Goal: Information Seeking & Learning: Learn about a topic

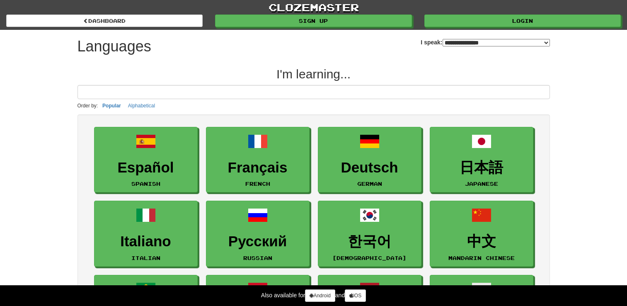
select select "*******"
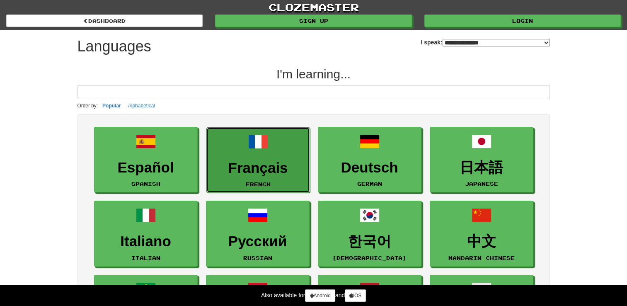
click at [257, 156] on link "Français French" at bounding box center [258, 160] width 104 height 66
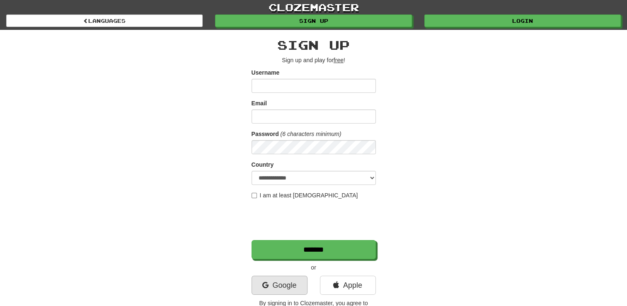
drag, startPoint x: 277, startPoint y: 296, endPoint x: 279, endPoint y: 286, distance: 10.5
click at [279, 286] on div "Google" at bounding box center [279, 287] width 68 height 23
click at [279, 286] on link "Google" at bounding box center [280, 285] width 56 height 19
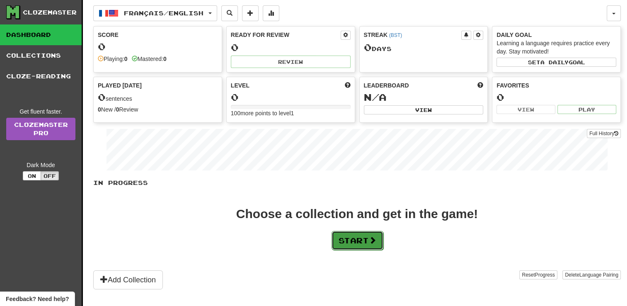
click at [365, 243] on button "Start" at bounding box center [358, 240] width 52 height 19
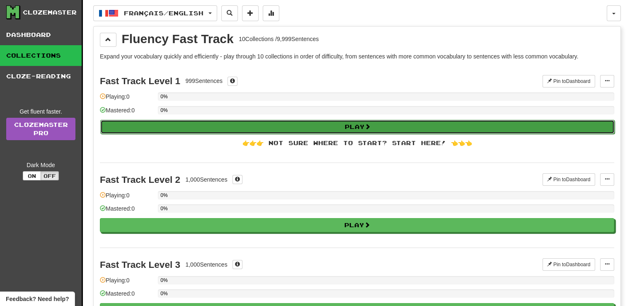
click at [345, 126] on button "Play" at bounding box center [357, 127] width 514 height 14
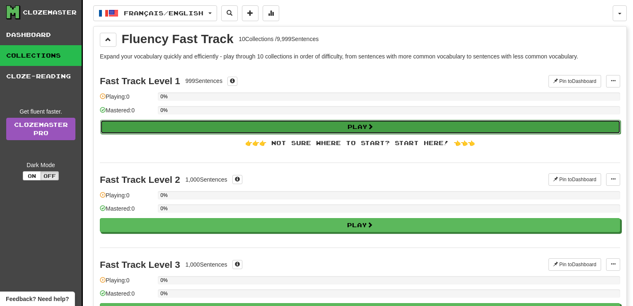
select select "**"
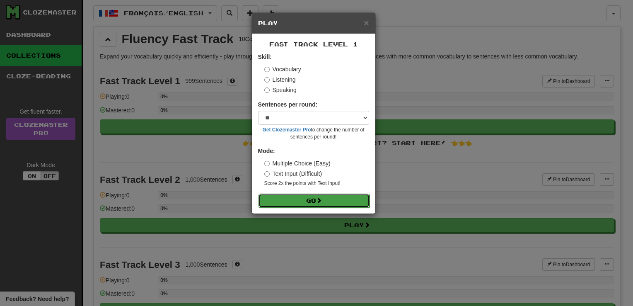
click at [310, 200] on button "Go" at bounding box center [314, 201] width 111 height 14
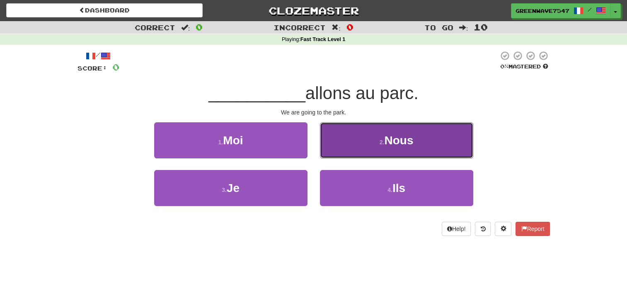
click at [371, 132] on button "2 . Nous" at bounding box center [396, 140] width 153 height 36
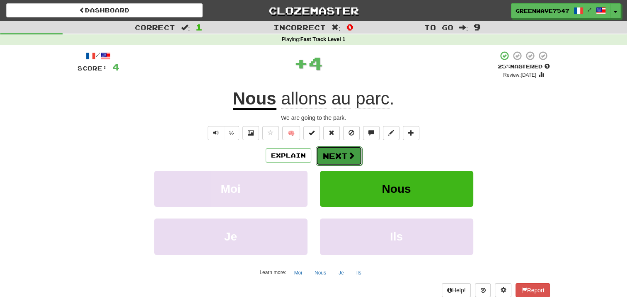
click at [333, 153] on button "Next" at bounding box center [339, 155] width 46 height 19
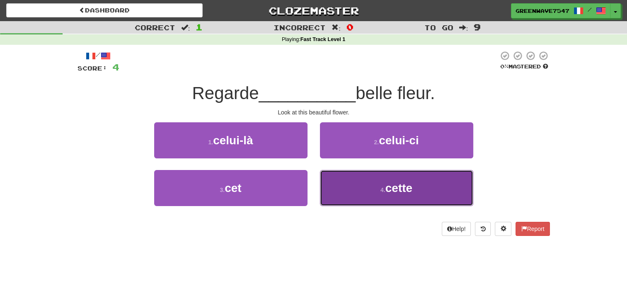
click at [361, 187] on button "4 . cette" at bounding box center [396, 188] width 153 height 36
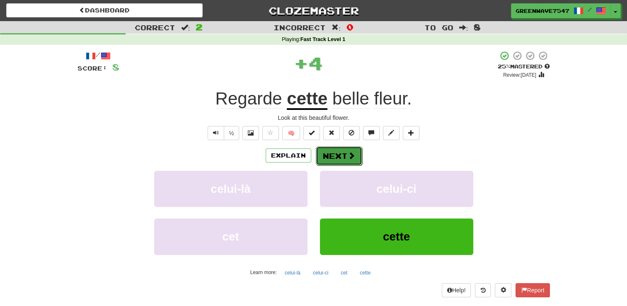
click at [349, 150] on button "Next" at bounding box center [339, 155] width 46 height 19
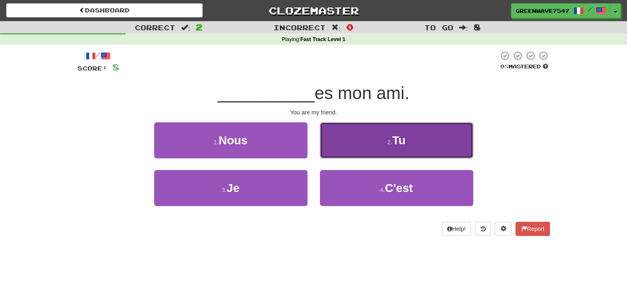
click at [357, 136] on button "2 . Tu" at bounding box center [396, 140] width 153 height 36
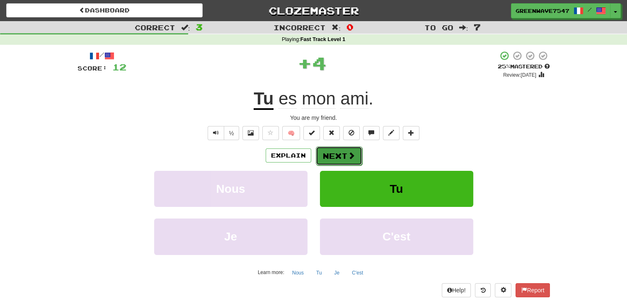
click at [335, 155] on button "Next" at bounding box center [339, 155] width 46 height 19
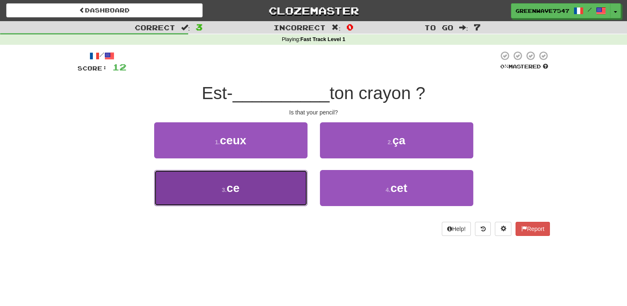
click at [244, 188] on button "3 . ce" at bounding box center [230, 188] width 153 height 36
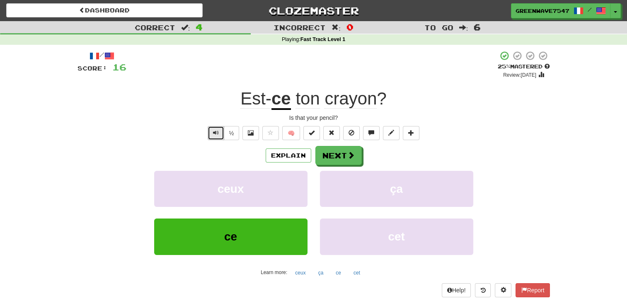
click at [214, 131] on span "Text-to-speech controls" at bounding box center [216, 133] width 6 height 6
click at [349, 157] on span at bounding box center [351, 155] width 7 height 7
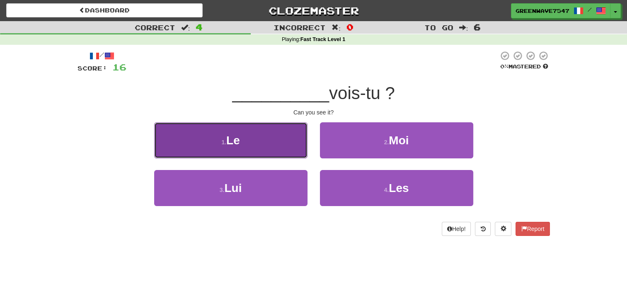
click at [255, 138] on button "1 . Le" at bounding box center [230, 140] width 153 height 36
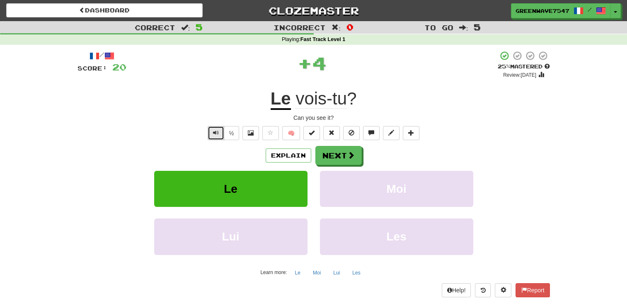
click at [217, 134] on span "Text-to-speech controls" at bounding box center [216, 133] width 6 height 6
click at [345, 150] on button "Next" at bounding box center [339, 155] width 46 height 19
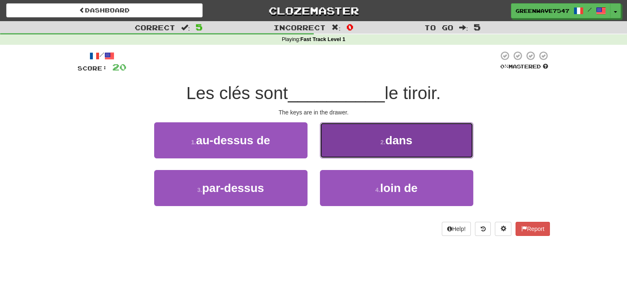
click at [387, 135] on span "dans" at bounding box center [399, 140] width 27 height 13
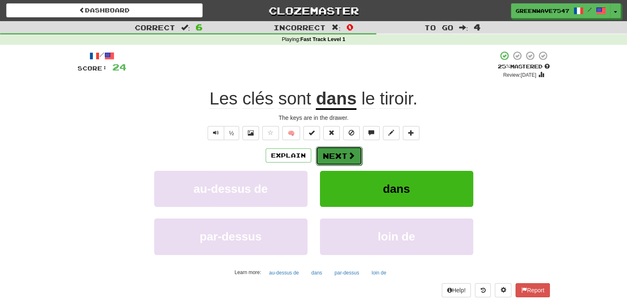
click at [337, 153] on button "Next" at bounding box center [339, 155] width 46 height 19
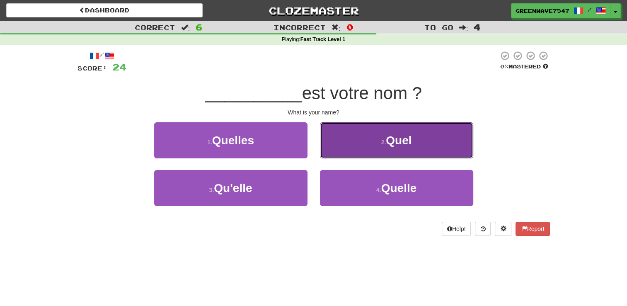
click at [382, 140] on small "2 ." at bounding box center [383, 142] width 5 height 7
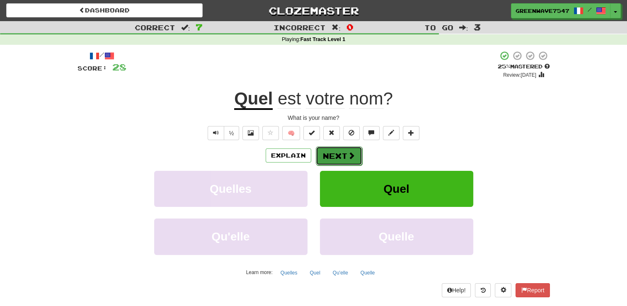
click at [343, 152] on button "Next" at bounding box center [339, 155] width 46 height 19
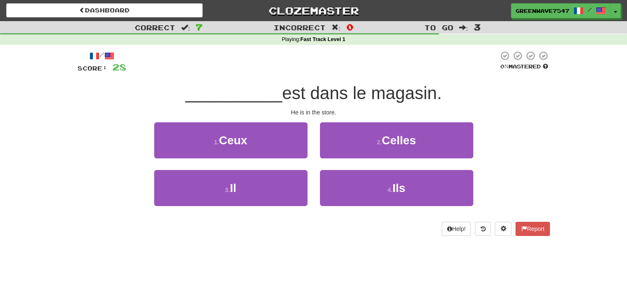
click at [257, 106] on div "/ Score: 28 0 % Mastered __________ est dans le magasin. He is in the store. 1 …" at bounding box center [314, 143] width 473 height 185
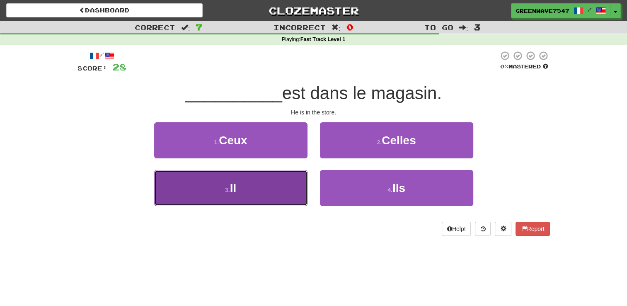
click at [257, 178] on button "3 . Il" at bounding box center [230, 188] width 153 height 36
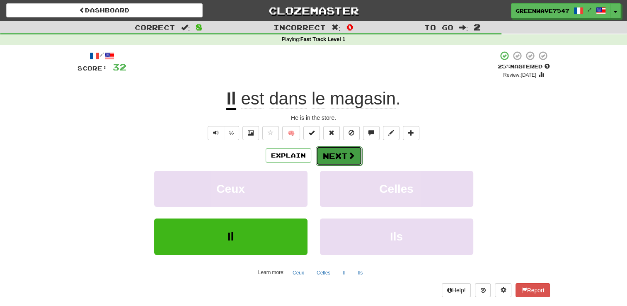
click at [345, 152] on button "Next" at bounding box center [339, 155] width 46 height 19
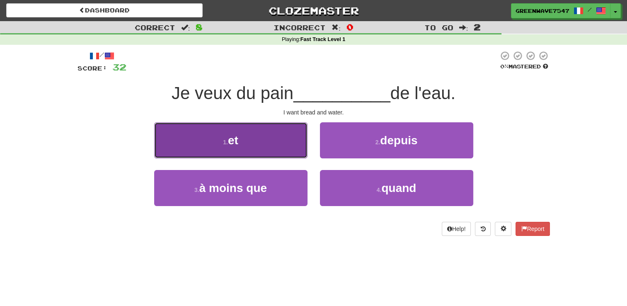
click at [244, 133] on button "1 . et" at bounding box center [230, 140] width 153 height 36
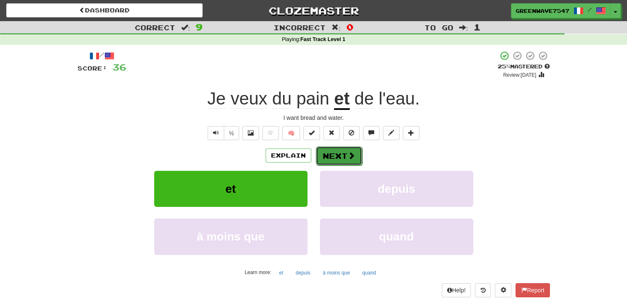
click at [340, 156] on button "Next" at bounding box center [339, 155] width 46 height 19
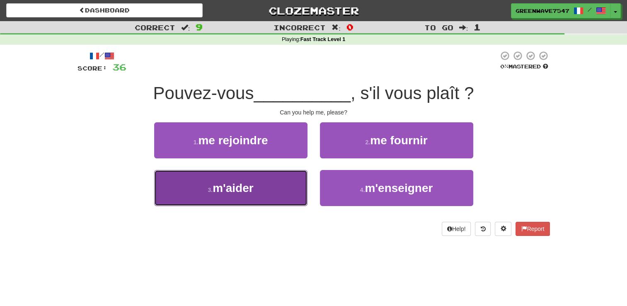
click at [247, 189] on span "m'aider" at bounding box center [233, 188] width 41 height 13
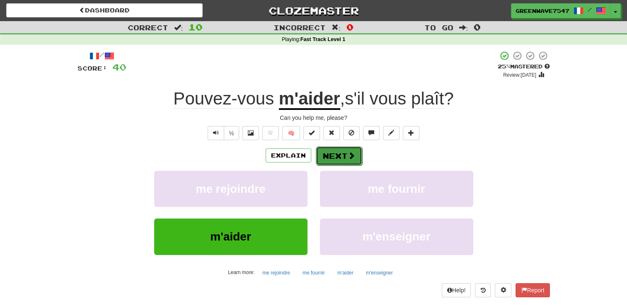
click at [348, 157] on span at bounding box center [351, 155] width 7 height 7
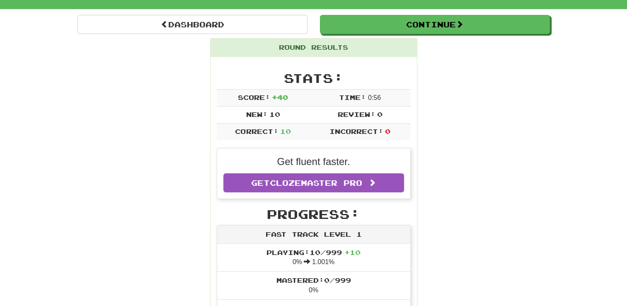
scroll to position [17, 0]
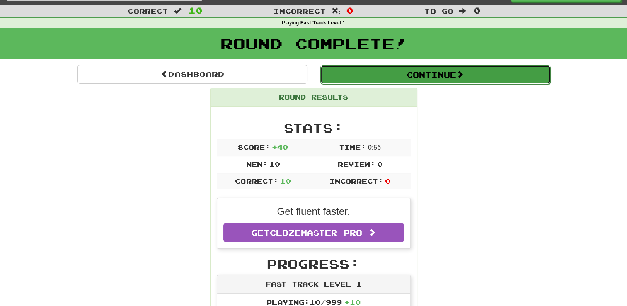
click at [368, 74] on button "Continue" at bounding box center [435, 74] width 230 height 19
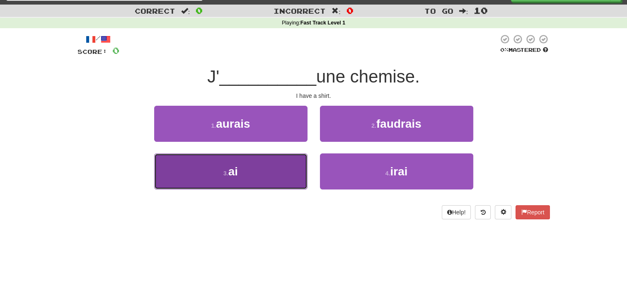
click at [257, 175] on button "3 . ai" at bounding box center [230, 171] width 153 height 36
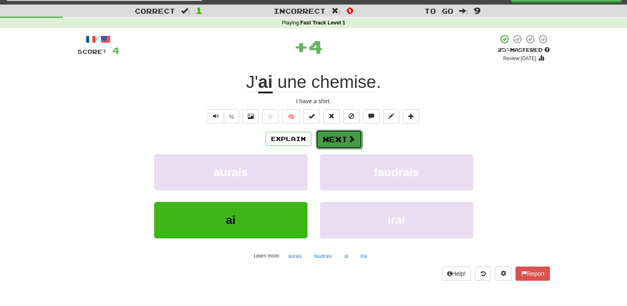
click at [342, 134] on button "Next" at bounding box center [339, 139] width 46 height 19
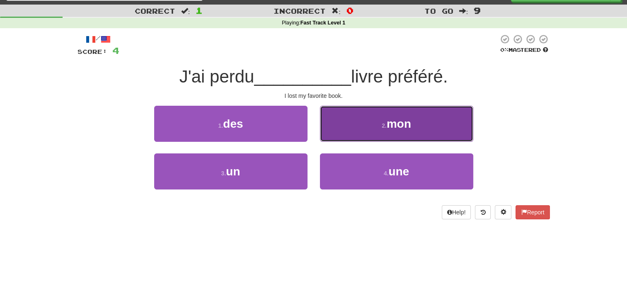
click at [349, 114] on button "2 . mon" at bounding box center [396, 124] width 153 height 36
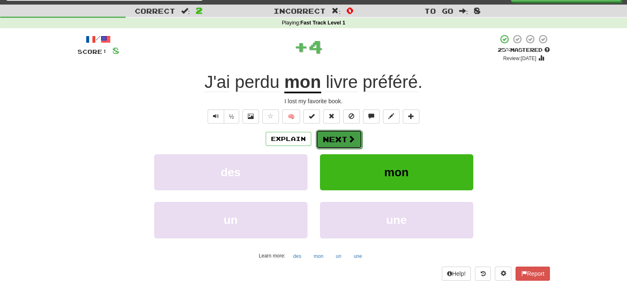
click at [337, 140] on button "Next" at bounding box center [339, 139] width 46 height 19
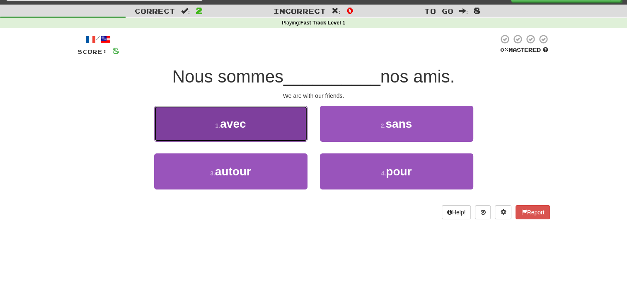
click at [286, 107] on button "1 . avec" at bounding box center [230, 124] width 153 height 36
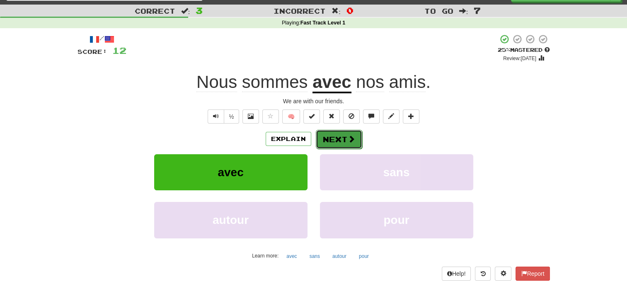
click at [343, 140] on button "Next" at bounding box center [339, 139] width 46 height 19
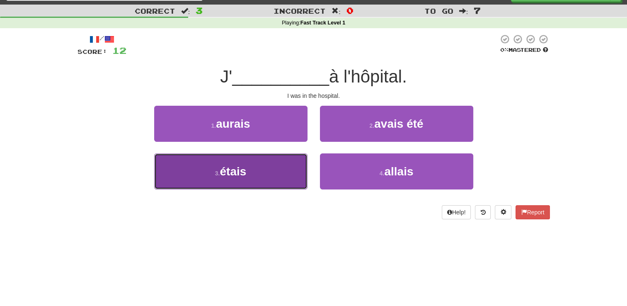
click at [233, 182] on button "3 . étais" at bounding box center [230, 171] width 153 height 36
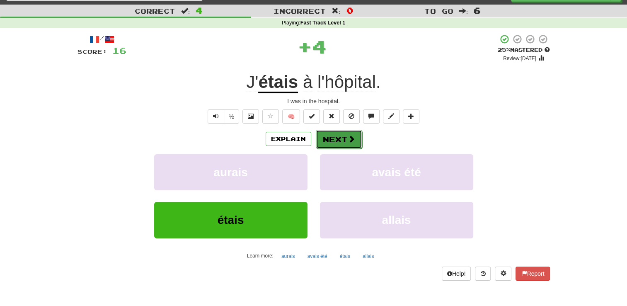
click at [335, 133] on button "Next" at bounding box center [339, 139] width 46 height 19
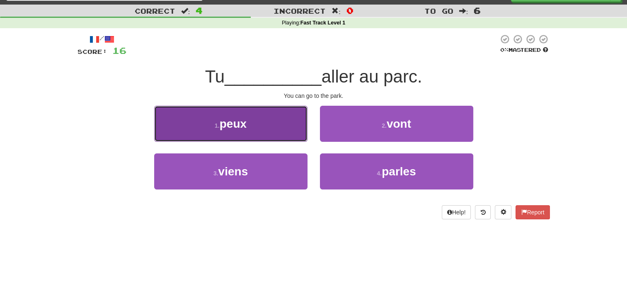
click at [226, 124] on span "peux" at bounding box center [233, 123] width 27 height 13
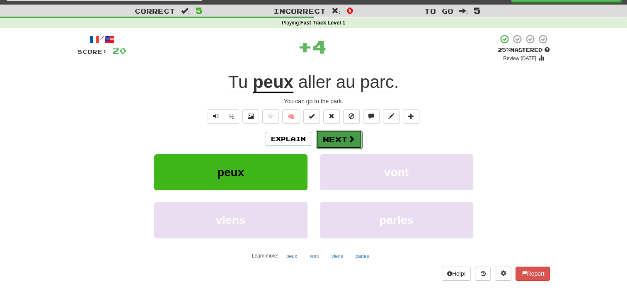
click at [347, 146] on button "Next" at bounding box center [339, 139] width 46 height 19
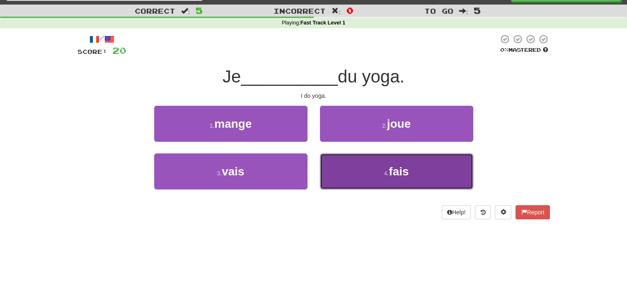
click at [346, 170] on button "4 . fais" at bounding box center [396, 171] width 153 height 36
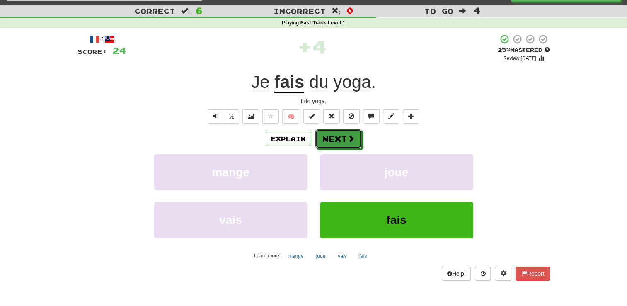
drag, startPoint x: 331, startPoint y: 137, endPoint x: 371, endPoint y: 75, distance: 73.4
click at [371, 75] on div "/ Score: 24 + 4 25 % Mastered Review: 2025-08-21 Je fais du yoga . I do yoga. ½…" at bounding box center [314, 157] width 473 height 246
click at [349, 137] on span at bounding box center [351, 138] width 7 height 7
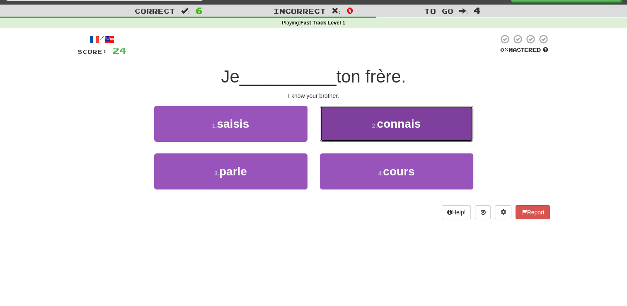
click at [354, 118] on button "2 . connais" at bounding box center [396, 124] width 153 height 36
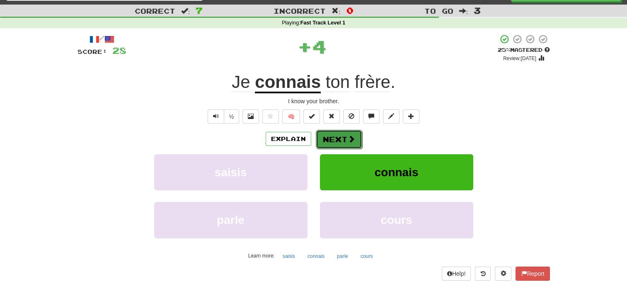
click at [345, 135] on button "Next" at bounding box center [339, 139] width 46 height 19
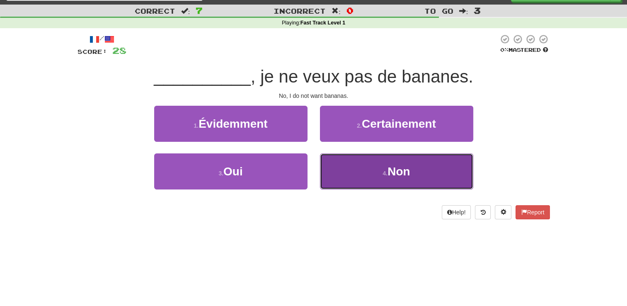
click at [400, 163] on button "4 . Non" at bounding box center [396, 171] width 153 height 36
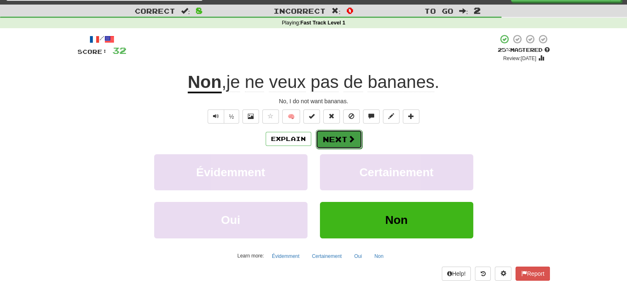
click at [346, 140] on button "Next" at bounding box center [339, 139] width 46 height 19
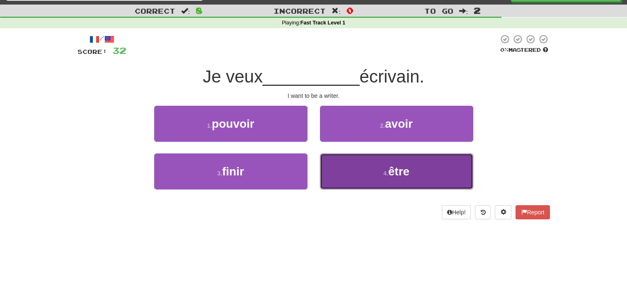
click at [356, 178] on button "4 . être" at bounding box center [396, 171] width 153 height 36
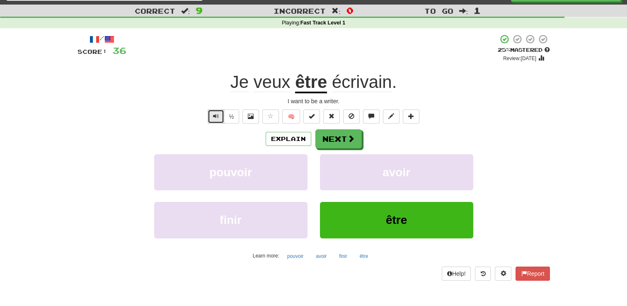
click at [212, 115] on button "Text-to-speech controls" at bounding box center [216, 116] width 17 height 14
click at [318, 142] on button "Next" at bounding box center [339, 139] width 46 height 19
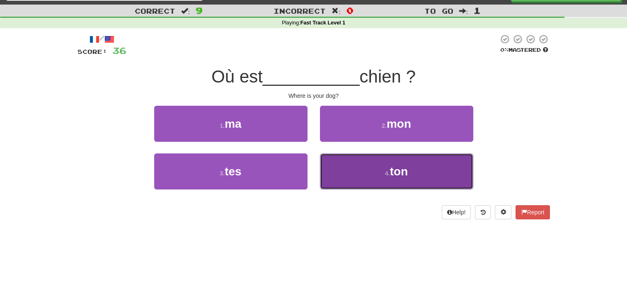
click at [385, 184] on button "4 . ton" at bounding box center [396, 171] width 153 height 36
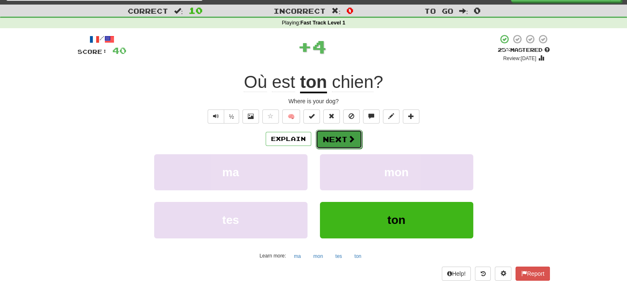
click at [339, 141] on button "Next" at bounding box center [339, 139] width 46 height 19
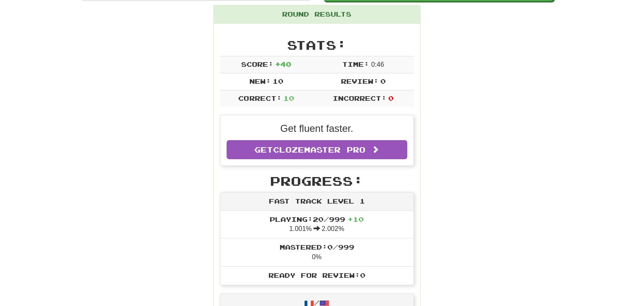
scroll to position [0, 0]
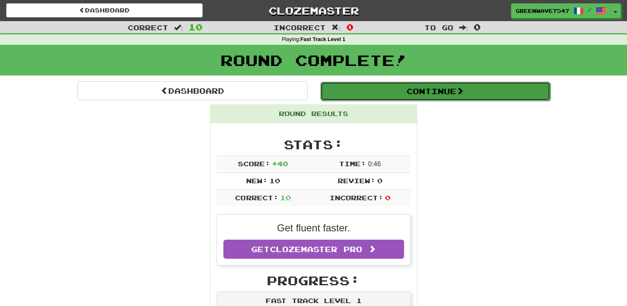
click at [459, 95] on span at bounding box center [459, 90] width 7 height 7
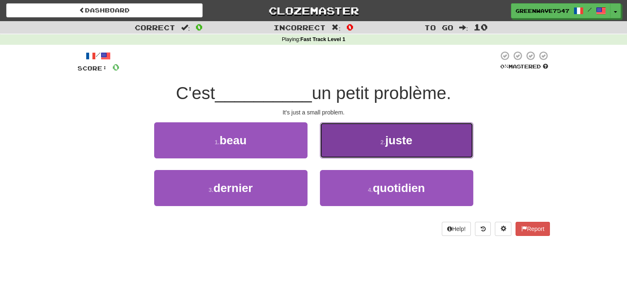
click at [360, 139] on button "2 . juste" at bounding box center [396, 140] width 153 height 36
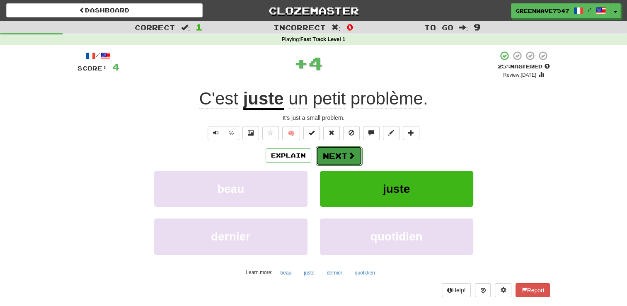
click at [342, 157] on button "Next" at bounding box center [339, 155] width 46 height 19
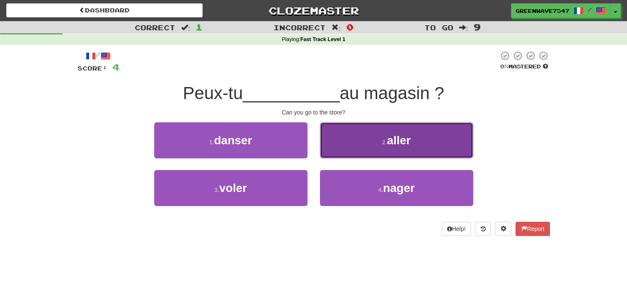
click at [380, 152] on button "2 . aller" at bounding box center [396, 140] width 153 height 36
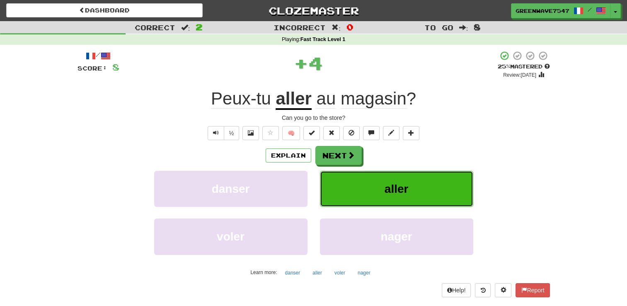
click at [373, 178] on button "aller" at bounding box center [396, 189] width 153 height 36
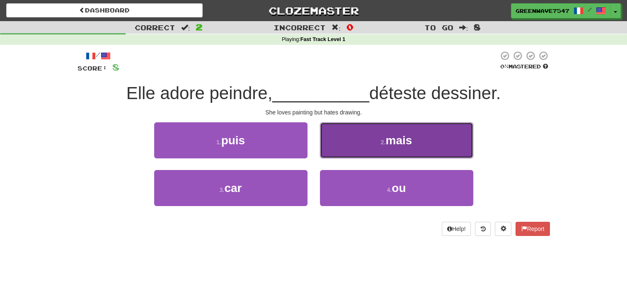
click at [376, 137] on button "2 . mais" at bounding box center [396, 140] width 153 height 36
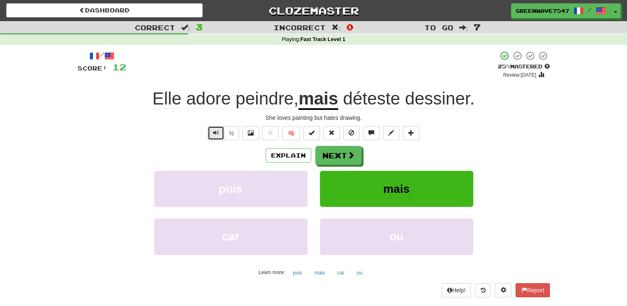
click at [218, 135] on span "Text-to-speech controls" at bounding box center [216, 133] width 6 height 6
click at [320, 162] on button "Next" at bounding box center [339, 155] width 46 height 19
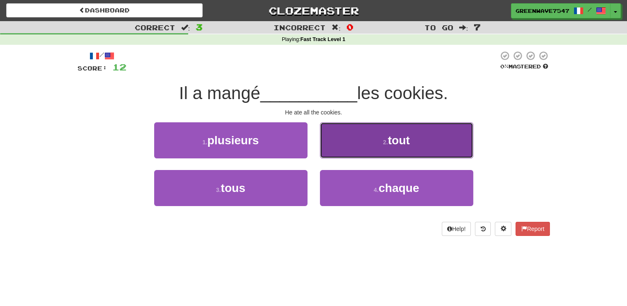
click at [364, 140] on button "2 . tout" at bounding box center [396, 140] width 153 height 36
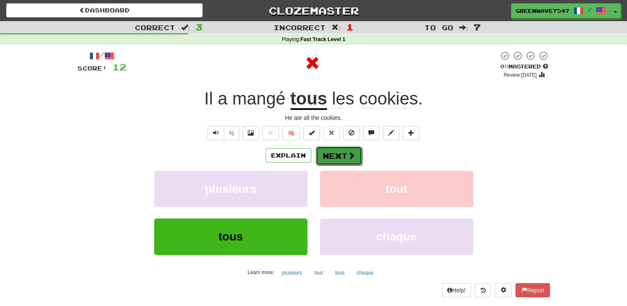
click at [342, 155] on button "Next" at bounding box center [339, 155] width 46 height 19
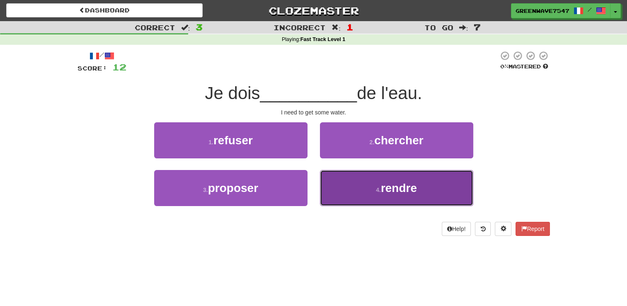
click at [368, 180] on button "4 . rendre" at bounding box center [396, 188] width 153 height 36
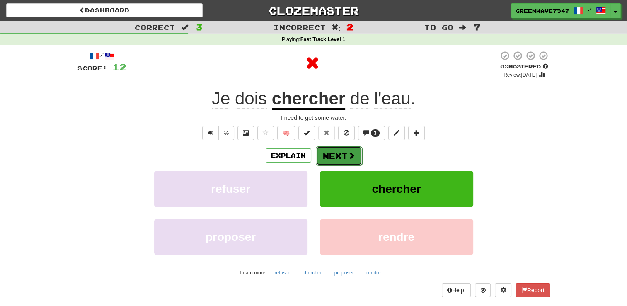
click at [340, 149] on button "Next" at bounding box center [339, 155] width 46 height 19
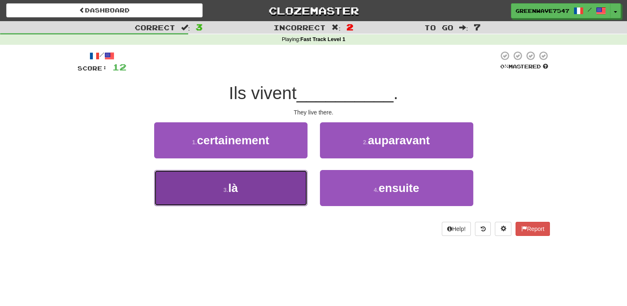
click at [239, 178] on button "3 . là" at bounding box center [230, 188] width 153 height 36
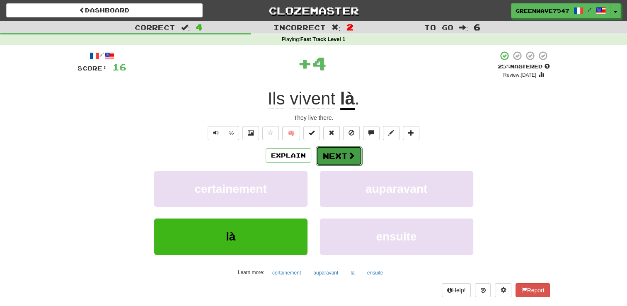
click at [330, 152] on button "Next" at bounding box center [339, 155] width 46 height 19
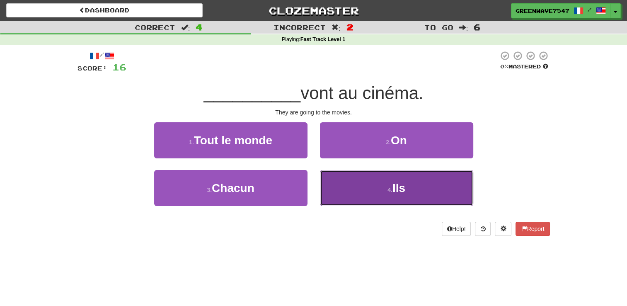
click at [362, 182] on button "4 . Ils" at bounding box center [396, 188] width 153 height 36
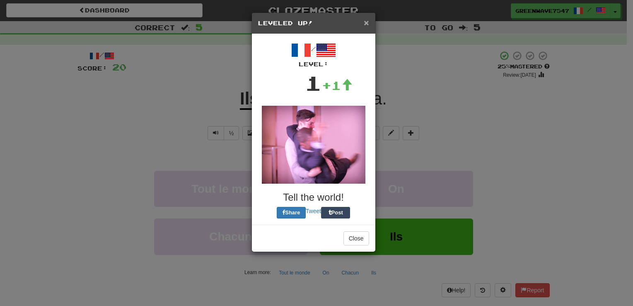
click at [366, 22] on span "×" at bounding box center [366, 23] width 5 height 10
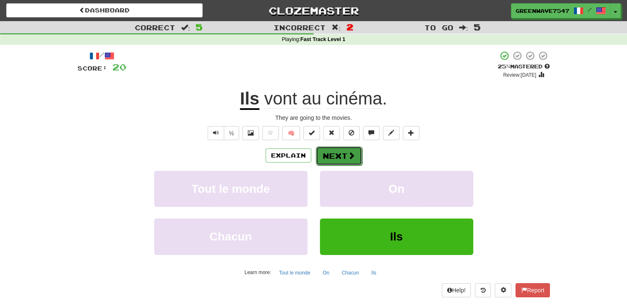
click at [343, 155] on button "Next" at bounding box center [339, 155] width 46 height 19
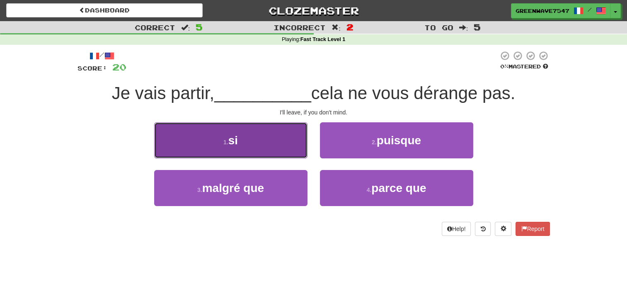
click at [292, 128] on button "1 . si" at bounding box center [230, 140] width 153 height 36
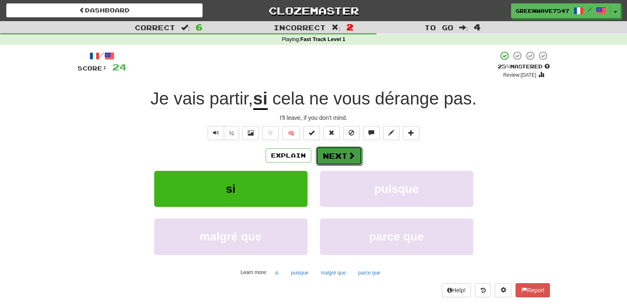
click at [351, 160] on button "Next" at bounding box center [339, 155] width 46 height 19
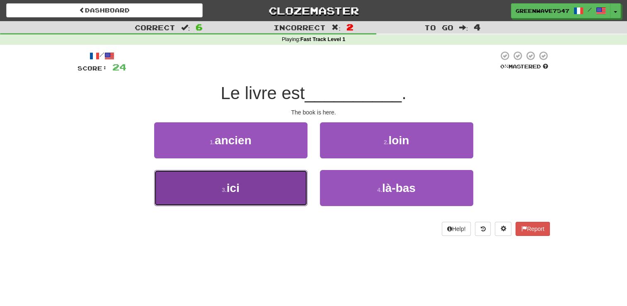
click at [233, 185] on span "ici" at bounding box center [233, 188] width 13 height 13
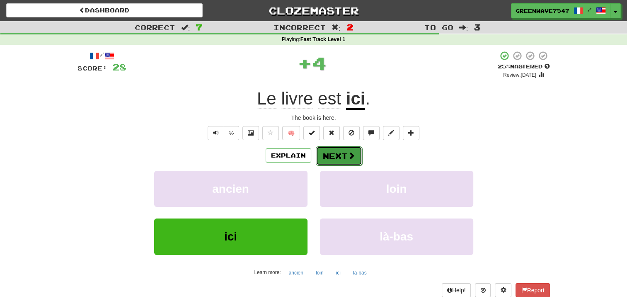
click at [348, 150] on button "Next" at bounding box center [339, 155] width 46 height 19
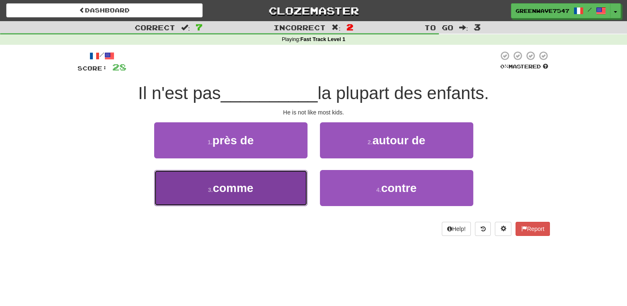
click at [235, 201] on button "3 . comme" at bounding box center [230, 188] width 153 height 36
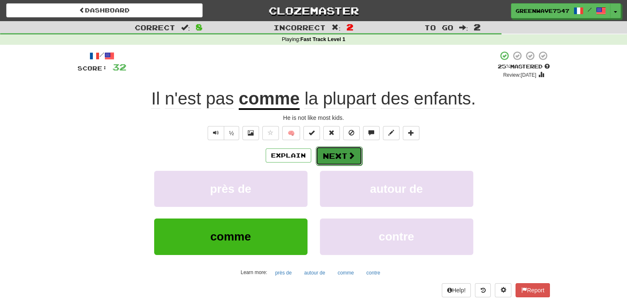
click at [342, 156] on button "Next" at bounding box center [339, 155] width 46 height 19
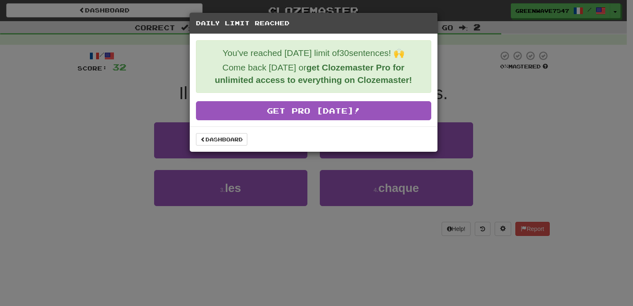
click at [225, 145] on div "Dashboard" at bounding box center [314, 138] width 248 height 25
click at [226, 140] on link "Dashboard" at bounding box center [221, 139] width 51 height 12
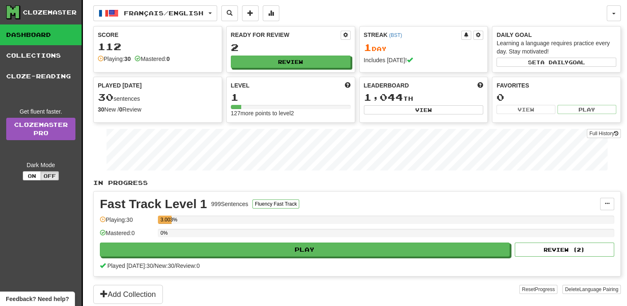
click at [84, 175] on div "Clozemaster Dashboard Collections Cloze-Reading Get fluent faster. Clozemaster …" at bounding box center [313, 163] width 615 height 327
click at [48, 55] on link "Collections" at bounding box center [41, 55] width 82 height 21
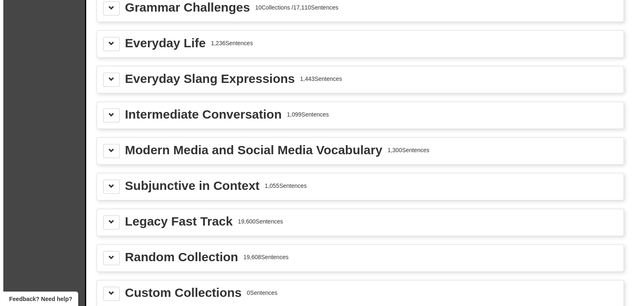
scroll to position [962, 0]
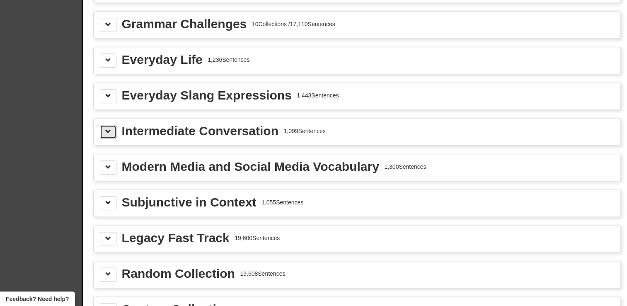
click at [105, 131] on button at bounding box center [108, 132] width 17 height 14
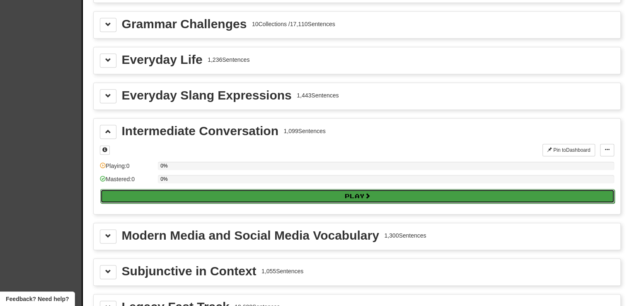
click at [146, 193] on button "Play" at bounding box center [357, 196] width 514 height 14
select select "**"
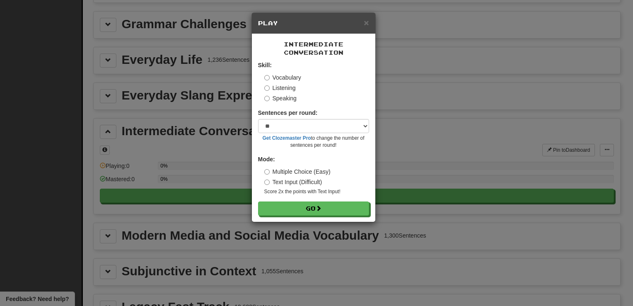
click at [363, 25] on h5 "Play" at bounding box center [313, 23] width 111 height 8
click at [311, 209] on button "Go" at bounding box center [314, 209] width 111 height 14
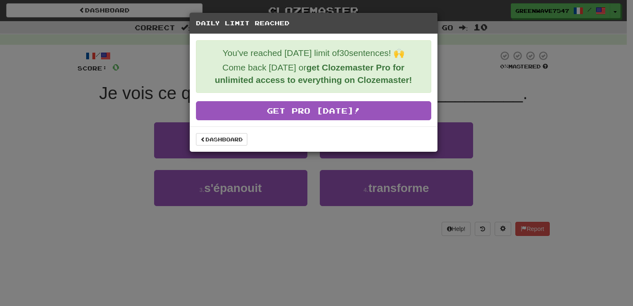
click at [462, 74] on div "Daily Limit Reached You've reached today's limit of 30 sentences! 🙌 Come back t…" at bounding box center [316, 153] width 633 height 306
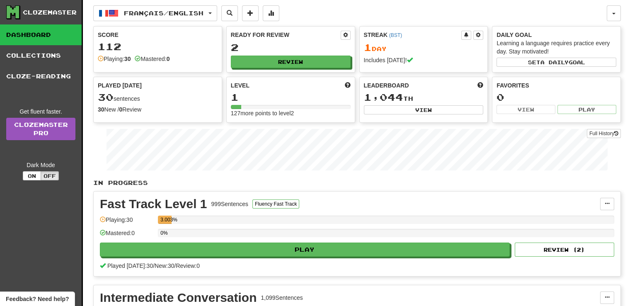
click at [476, 13] on div "Français / English Français / English Streak: 1 Review: 2 Points today: 112 Lan…" at bounding box center [350, 13] width 514 height 16
click at [104, 16] on span "button" at bounding box center [104, 13] width 10 height 10
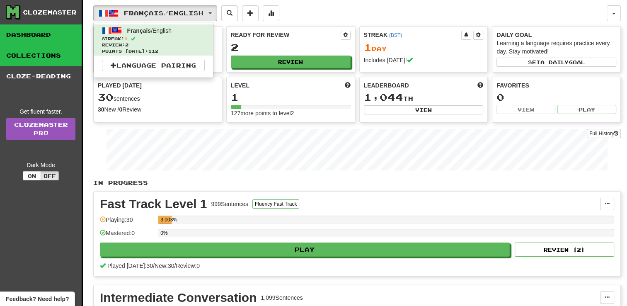
click at [20, 51] on link "Collections" at bounding box center [41, 55] width 82 height 21
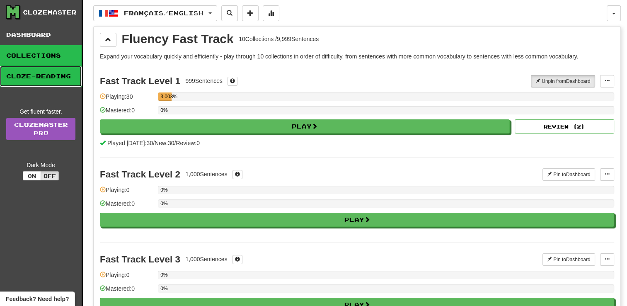
click at [20, 78] on link "Cloze-Reading" at bounding box center [41, 76] width 82 height 21
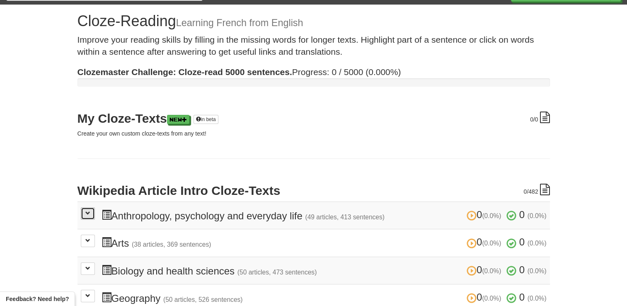
click at [87, 212] on span at bounding box center [87, 213] width 5 height 5
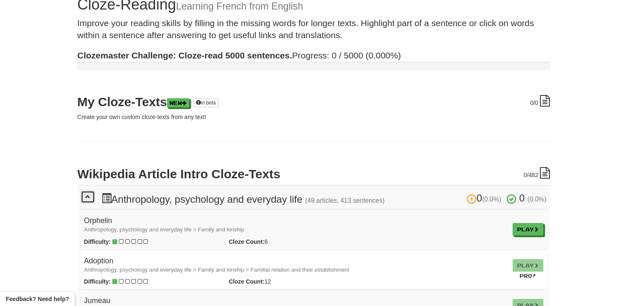
scroll to position [149, 0]
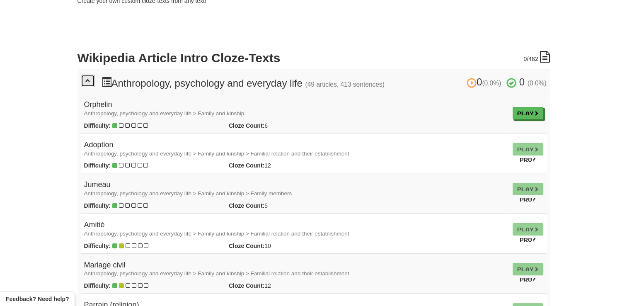
click at [88, 79] on span at bounding box center [87, 80] width 5 height 5
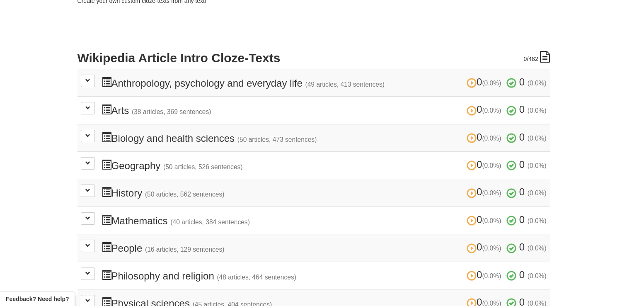
click at [95, 103] on td "0 (0.0%) 0 (0.0%) Arts (38 articles, 369 sentences) 0 (0.0%) 0 (0.0%) Loading..." at bounding box center [314, 110] width 473 height 27
click at [87, 109] on span at bounding box center [87, 107] width 5 height 5
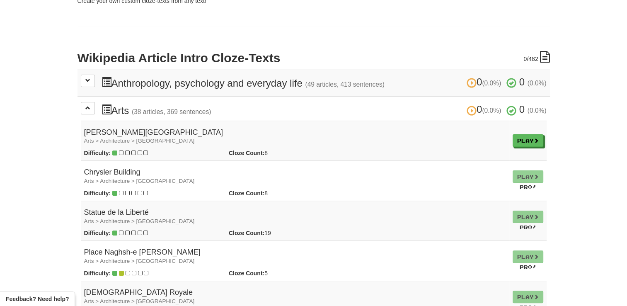
click at [102, 129] on h4 "Willis Tower Arts > Architecture > Americas" at bounding box center [295, 137] width 422 height 17
click at [522, 131] on td "Play" at bounding box center [527, 141] width 37 height 40
click at [522, 135] on link "Play" at bounding box center [528, 141] width 31 height 12
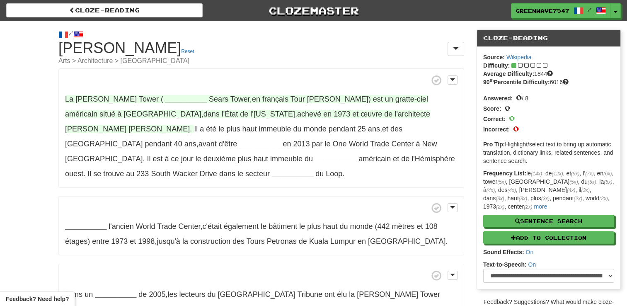
click at [165, 95] on strong "__________" at bounding box center [185, 99] width 41 height 8
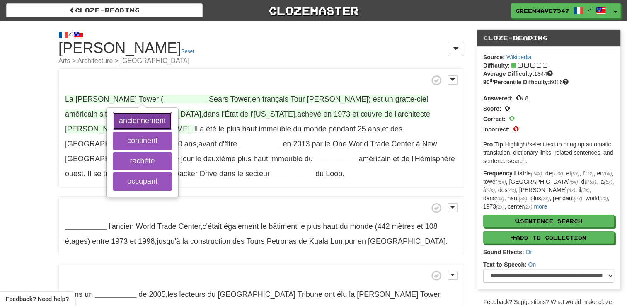
click at [149, 120] on button "anciennement" at bounding box center [142, 121] width 59 height 18
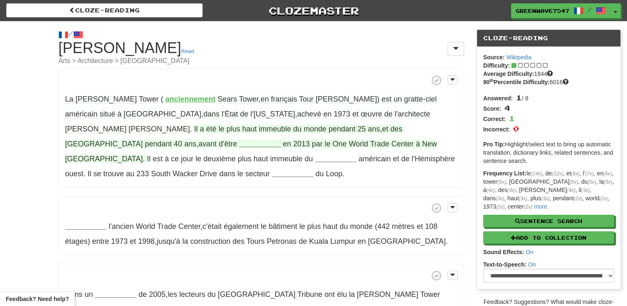
click at [281, 140] on strong "__________" at bounding box center [259, 144] width 41 height 8
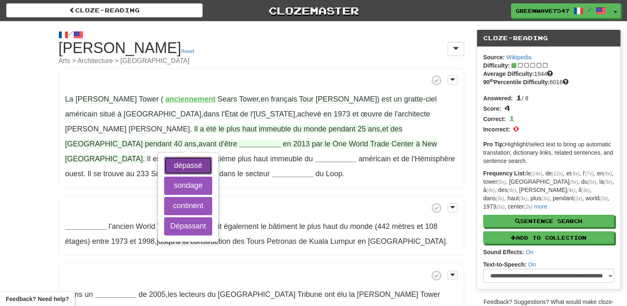
click at [212, 157] on button "dépassé" at bounding box center [188, 166] width 48 height 18
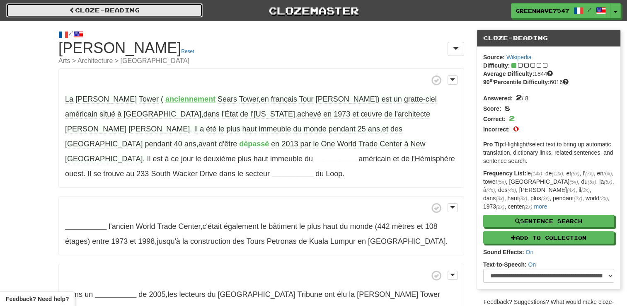
click at [166, 11] on link "Cloze-Reading" at bounding box center [104, 10] width 197 height 14
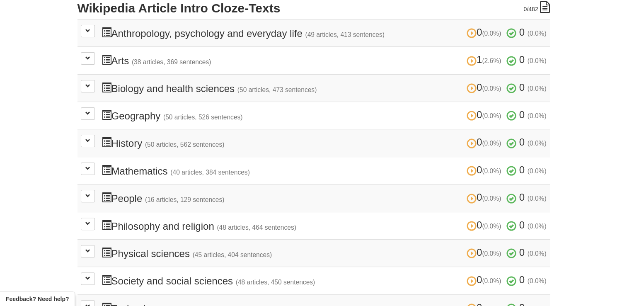
scroll to position [182, 0]
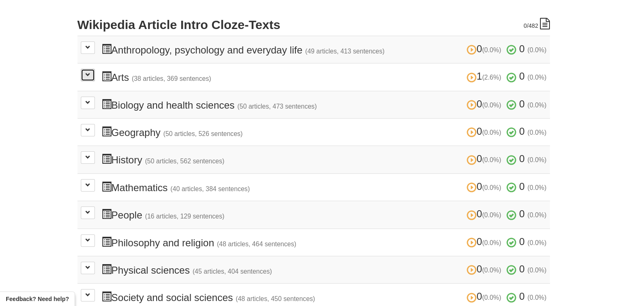
click at [94, 72] on button at bounding box center [88, 75] width 14 height 12
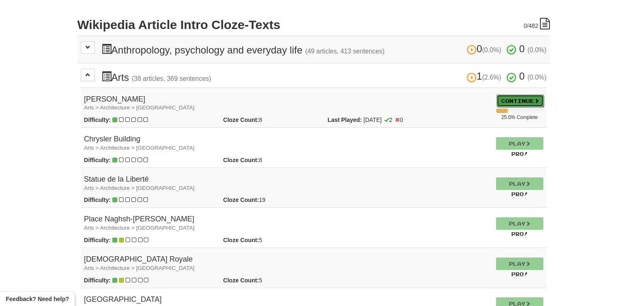
click at [522, 97] on link "Continue" at bounding box center [520, 101] width 47 height 12
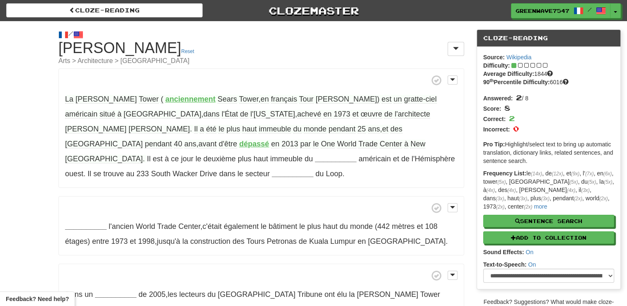
click at [291, 125] on span "immeuble" at bounding box center [275, 129] width 32 height 9
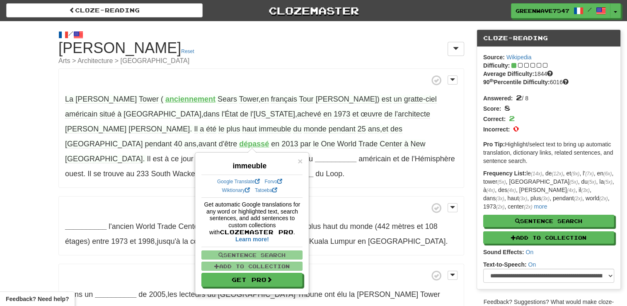
click at [37, 142] on div "/ Cloze-[GEOGRAPHIC_DATA] [PERSON_NAME] Reset Arts > Architecture > [GEOGRAPHIC…" at bounding box center [313, 257] width 627 height 473
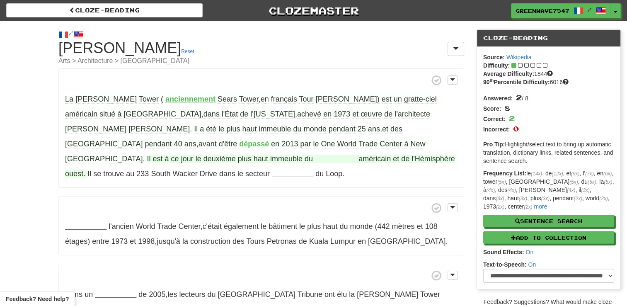
click at [320, 155] on strong "__________" at bounding box center [335, 159] width 41 height 8
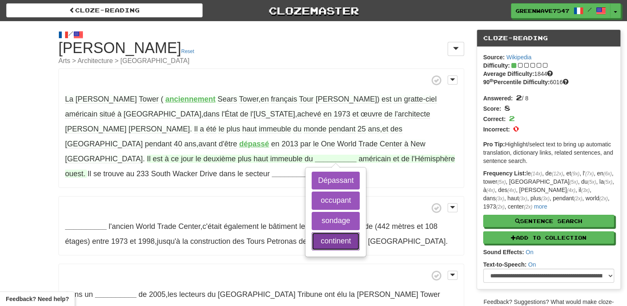
click at [337, 232] on button "continent" at bounding box center [336, 241] width 48 height 18
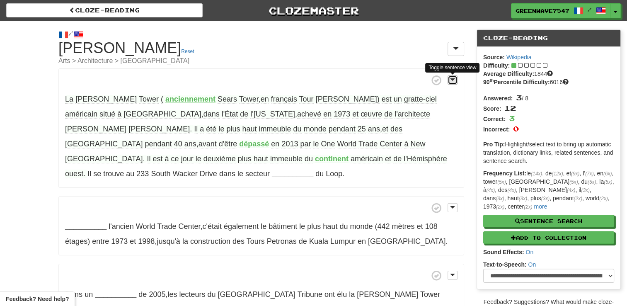
click at [452, 77] on span at bounding box center [452, 80] width 5 height 6
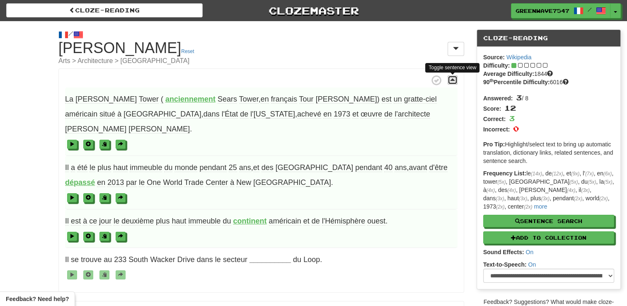
click at [452, 77] on span at bounding box center [452, 80] width 5 height 6
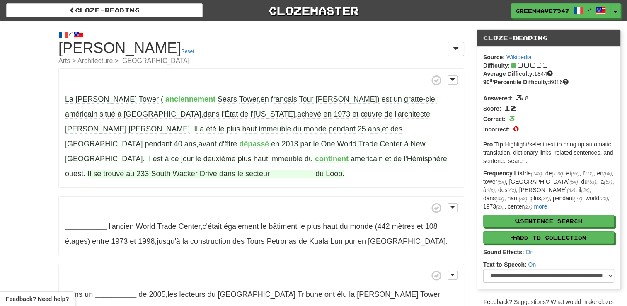
click at [272, 170] on strong "__________" at bounding box center [292, 174] width 41 height 8
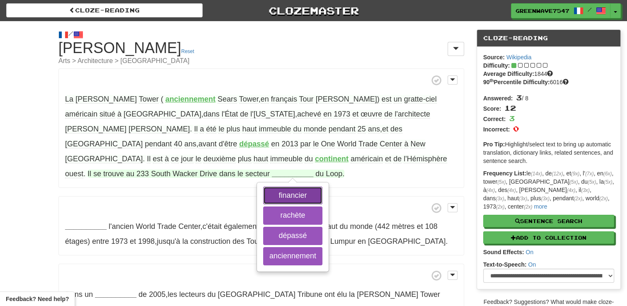
click at [277, 187] on button "financier" at bounding box center [292, 196] width 59 height 18
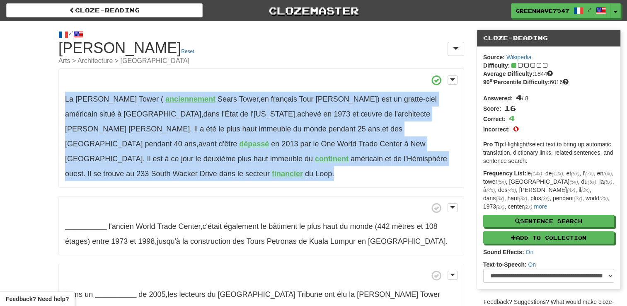
drag, startPoint x: 66, startPoint y: 97, endPoint x: 333, endPoint y: 157, distance: 273.3
click at [333, 157] on p "[GEOGRAPHIC_DATA][PERSON_NAME] ( anciennement [GEOGRAPHIC_DATA] , en français T…" at bounding box center [261, 127] width 406 height 119
copy p "[GEOGRAPHIC_DATA][PERSON_NAME] ( anciennement [GEOGRAPHIC_DATA] , en français T…"
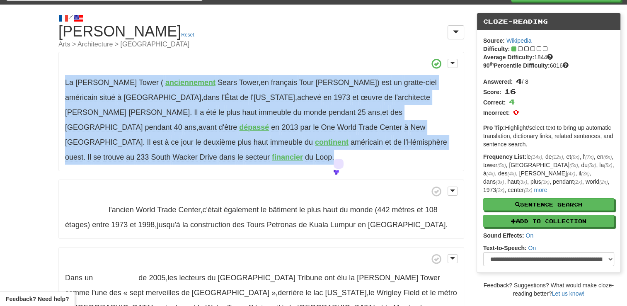
scroll to position [33, 0]
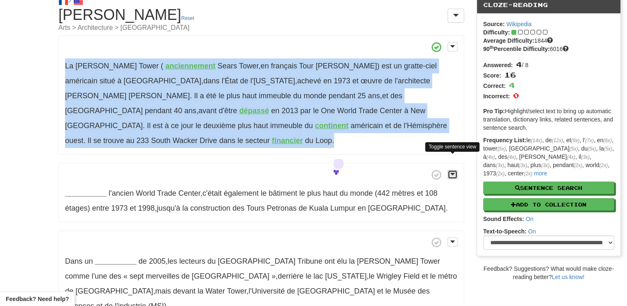
click at [455, 170] on button at bounding box center [453, 174] width 10 height 9
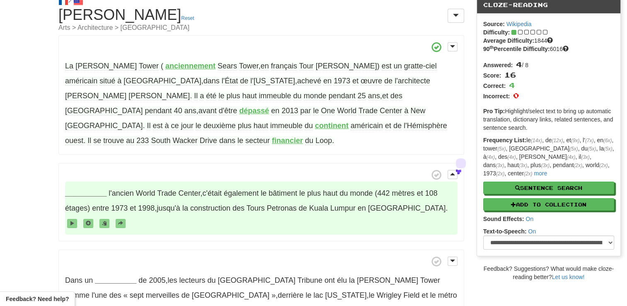
click at [82, 189] on strong "__________" at bounding box center [85, 193] width 41 height 8
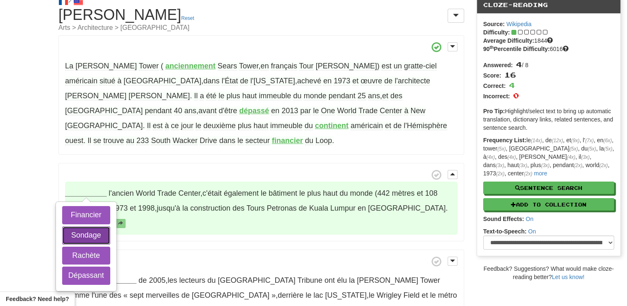
click at [84, 226] on button "Sondage" at bounding box center [86, 235] width 48 height 18
click at [86, 206] on button "Financier" at bounding box center [86, 215] width 48 height 18
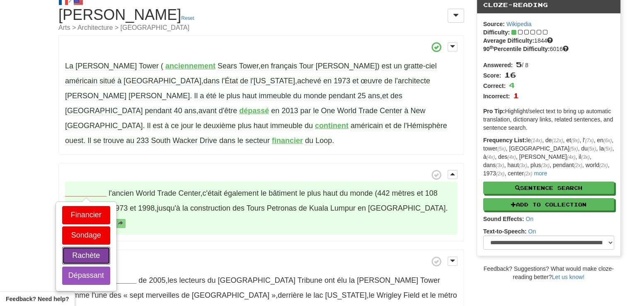
click at [85, 247] on button "Rachète" at bounding box center [86, 256] width 48 height 18
click at [83, 267] on button "Dépassant" at bounding box center [86, 276] width 48 height 18
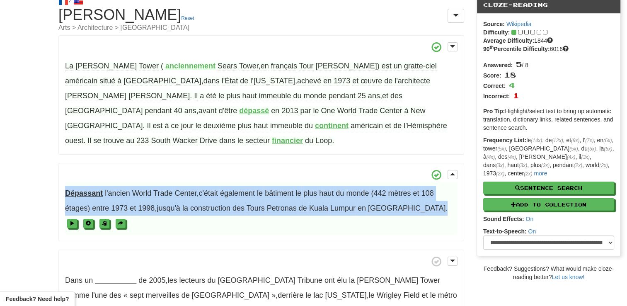
drag, startPoint x: 59, startPoint y: 172, endPoint x: 424, endPoint y: 195, distance: 366.0
click at [424, 195] on p "Dépassant l'ancien [GEOGRAPHIC_DATA] , c'était également le bâtiment le plus ha…" at bounding box center [261, 202] width 406 height 79
copy span "Dépassant l'ancien [GEOGRAPHIC_DATA] , c'était également le bâtiment le plus ha…"
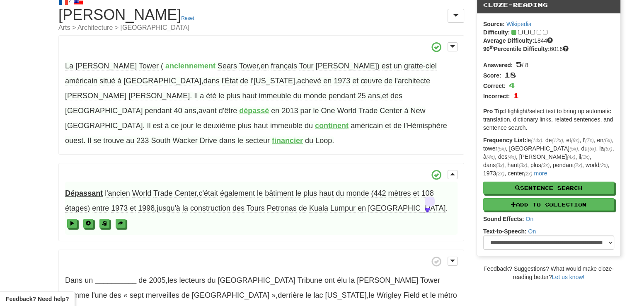
click at [282, 170] on span at bounding box center [261, 175] width 393 height 10
click at [351, 121] on span "américain" at bounding box center [367, 125] width 32 height 9
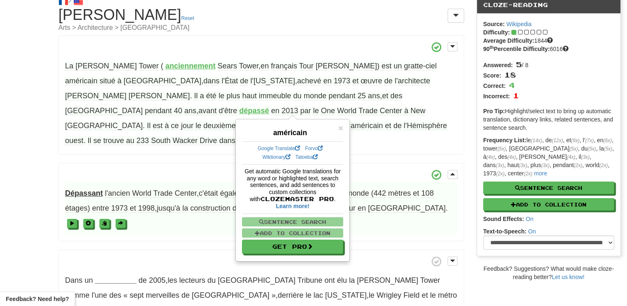
click at [12, 239] on div "/ Cloze-[GEOGRAPHIC_DATA] [PERSON_NAME] Reset Arts > Architecture > [GEOGRAPHIC…" at bounding box center [313, 234] width 627 height 492
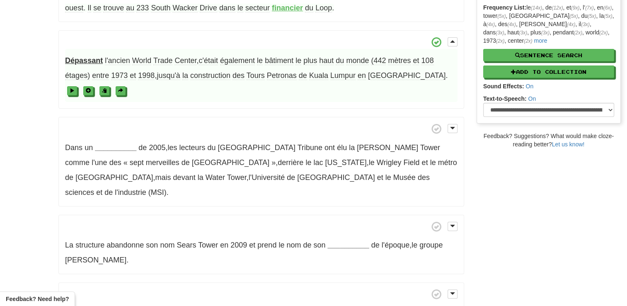
scroll to position [199, 0]
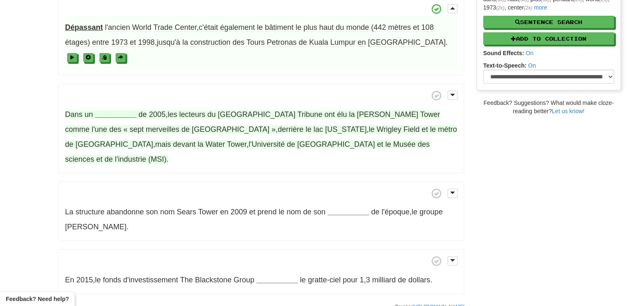
click at [131, 110] on strong "__________" at bounding box center [115, 114] width 41 height 8
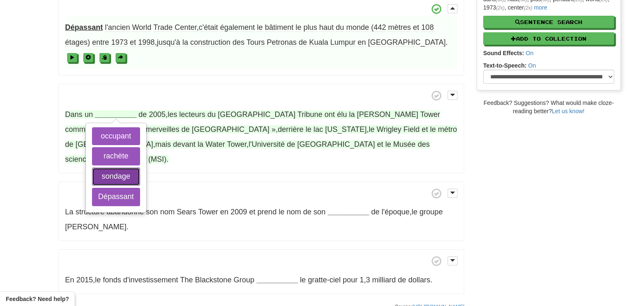
click at [134, 167] on button "sondage" at bounding box center [116, 176] width 48 height 18
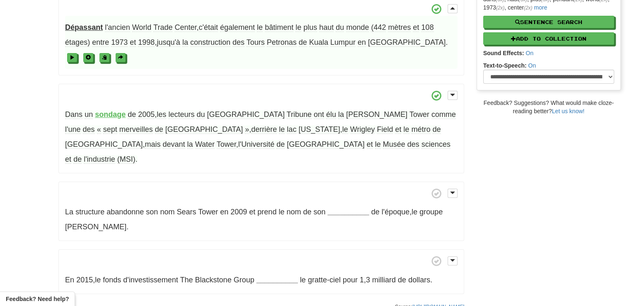
click at [353, 130] on p "Dans un sondage de 2005 , les lecteurs du Chicago Tribune ont élu la [PERSON_NA…" at bounding box center [261, 129] width 406 height 90
